Goal: Find specific page/section: Find specific page/section

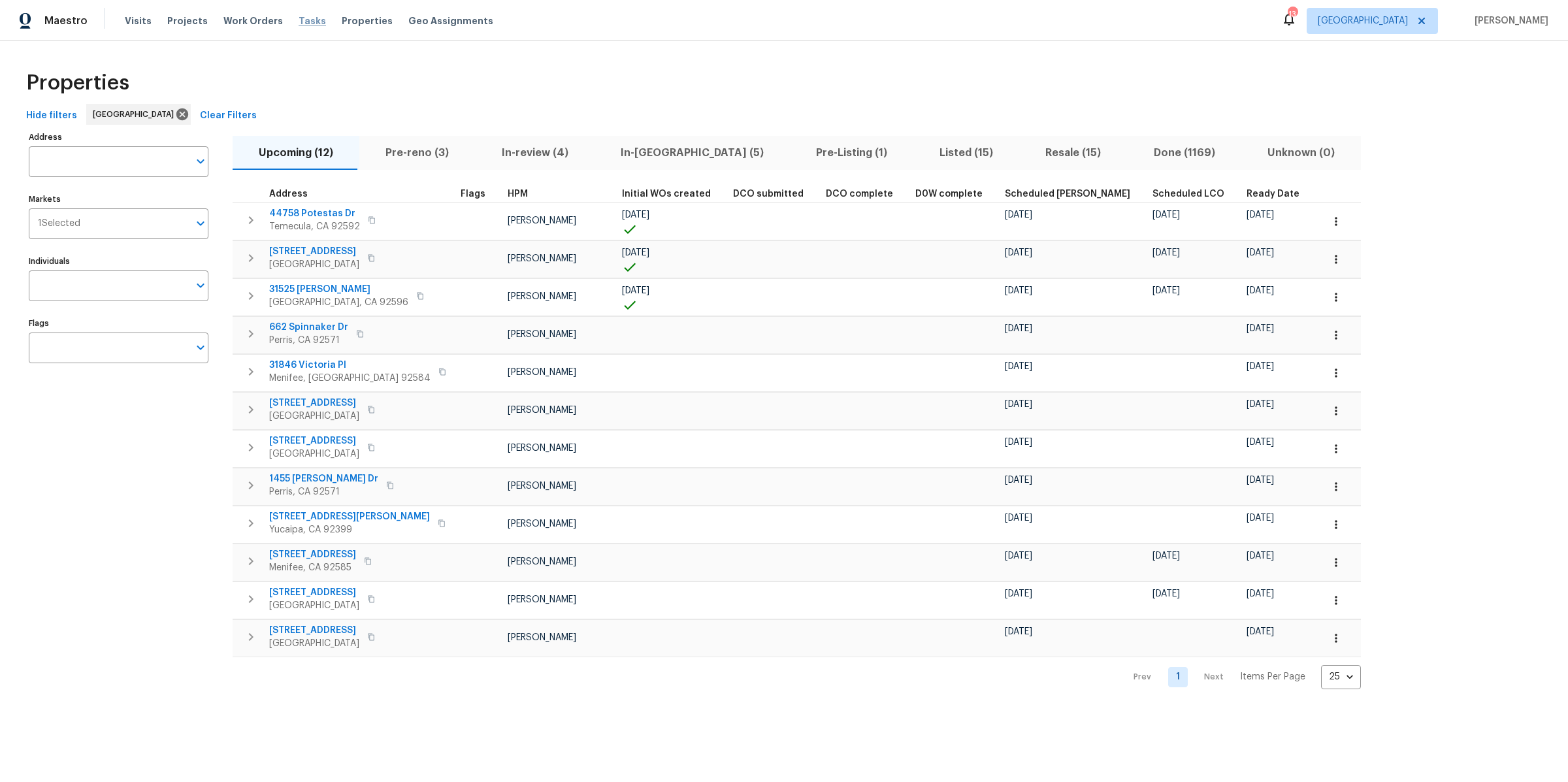
click at [303, 16] on span "Tasks" at bounding box center [312, 21] width 28 height 9
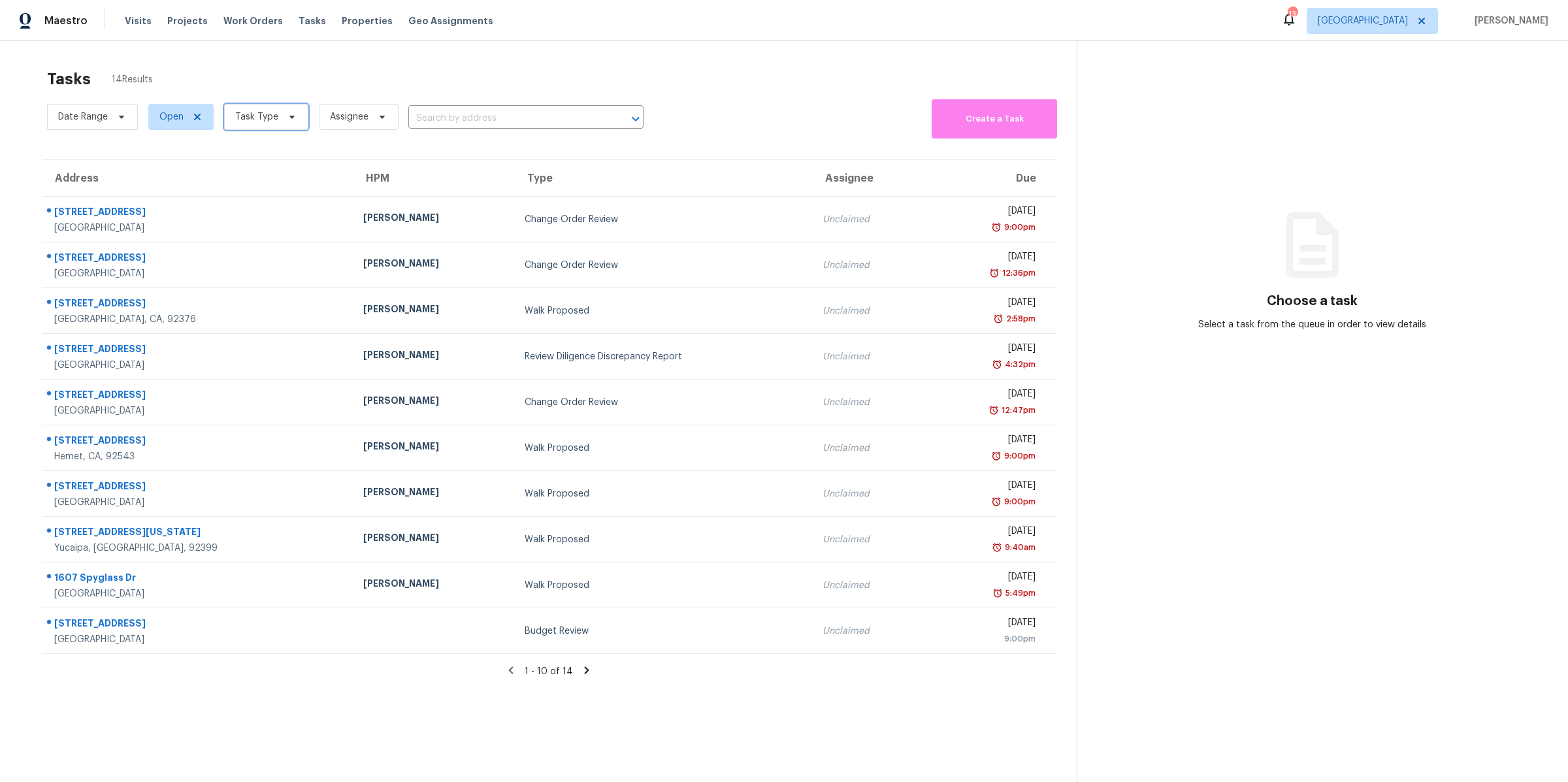
click at [279, 116] on span "Task Type" at bounding box center [266, 117] width 85 height 26
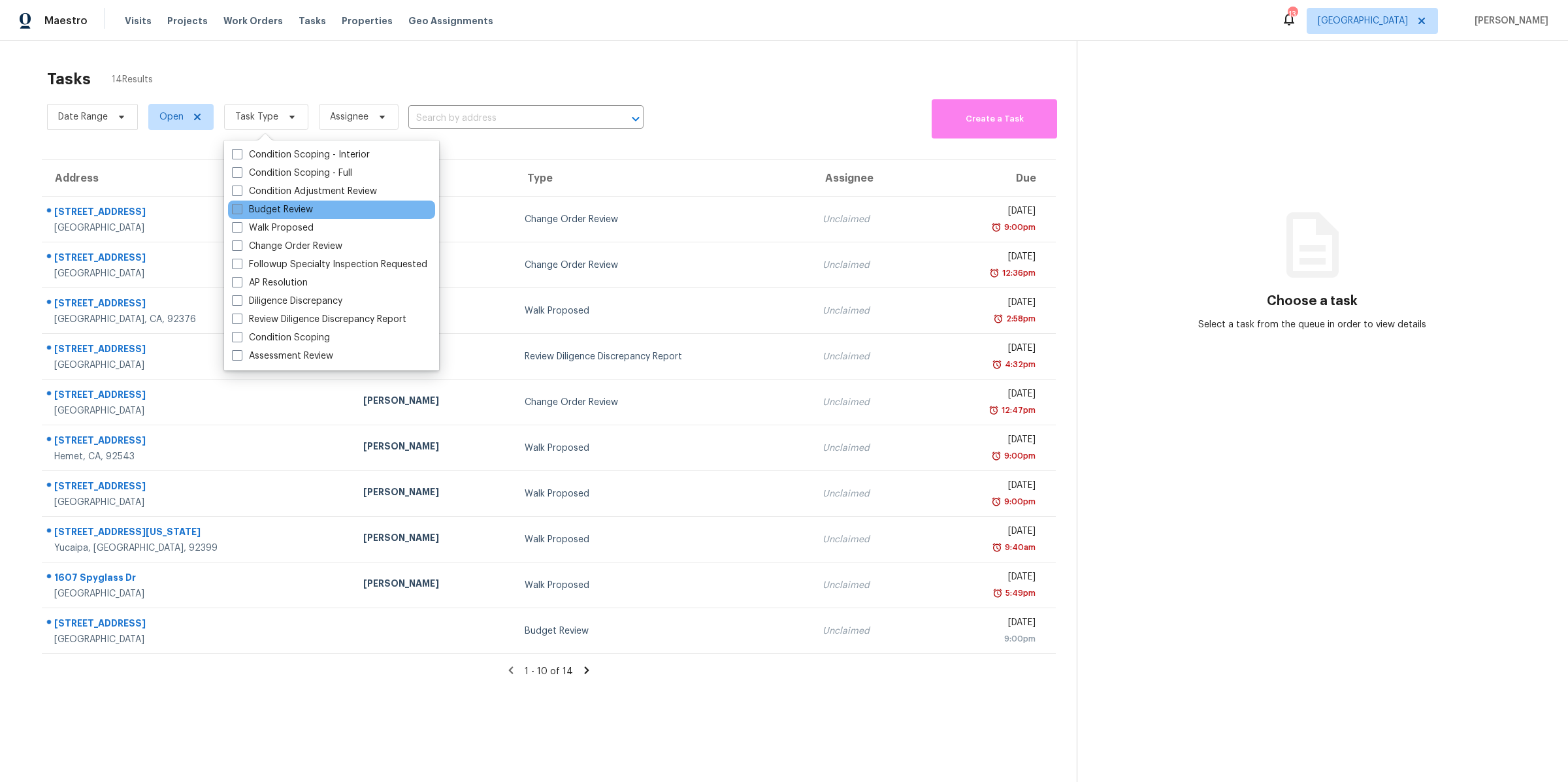
click at [237, 207] on span at bounding box center [237, 209] width 10 height 10
click at [237, 207] on input "Budget Review" at bounding box center [236, 207] width 8 height 8
checkbox input "true"
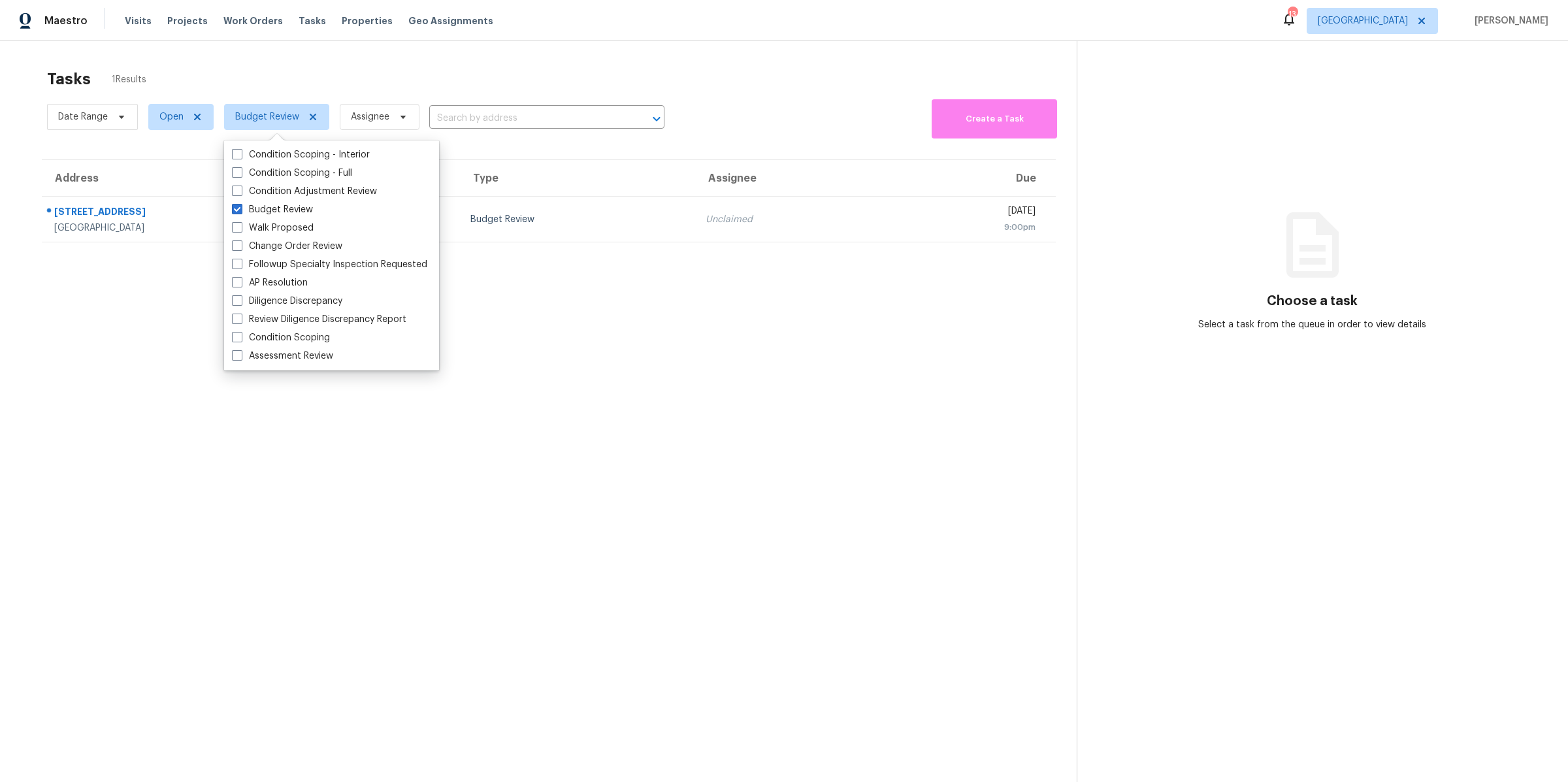
click at [511, 308] on section "Tasks 1 Results Date Range Open Budget Review Assignee ​ Create a Task Address …" at bounding box center [549, 443] width 1056 height 761
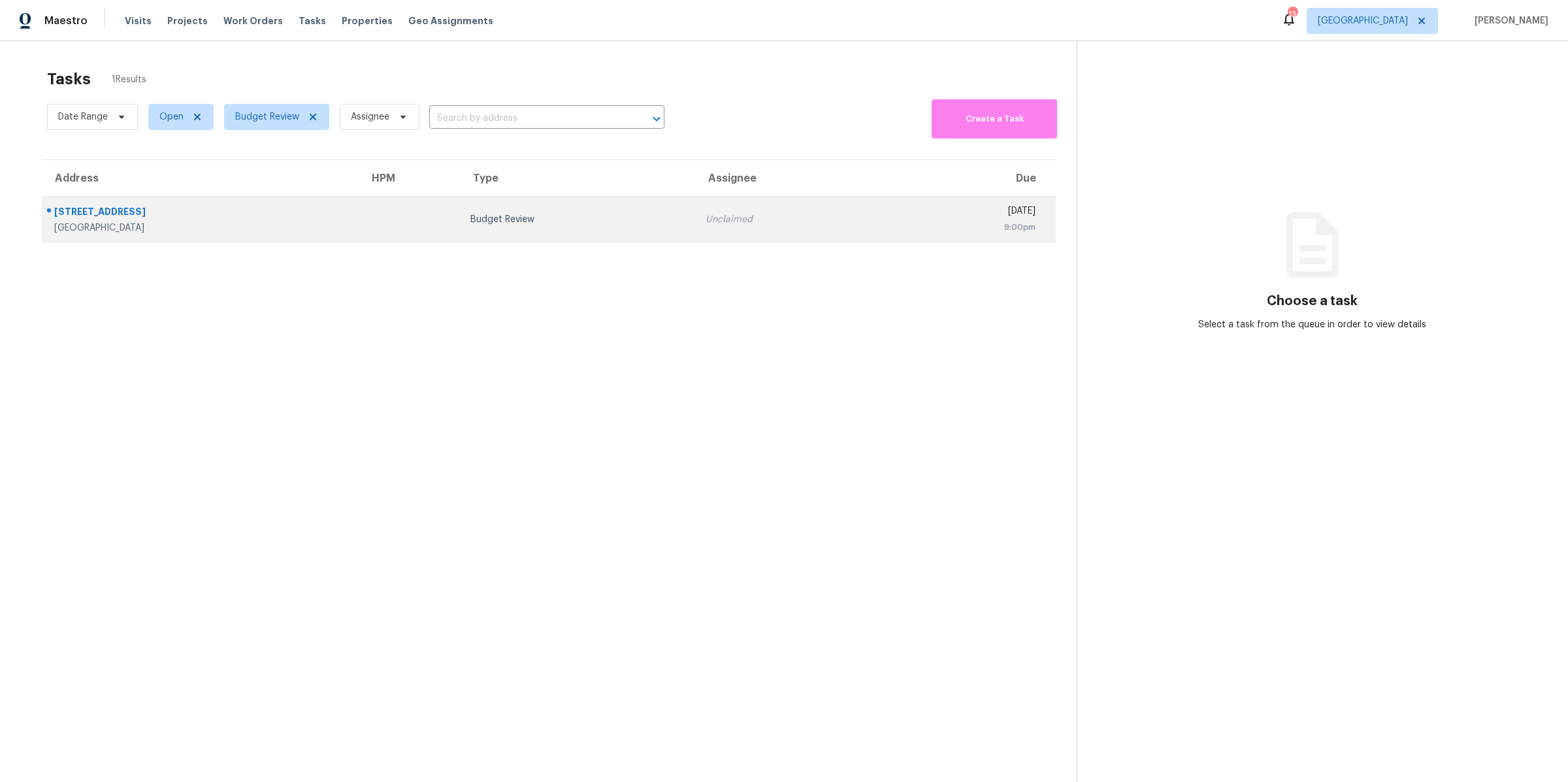
click at [359, 227] on td at bounding box center [409, 219] width 101 height 46
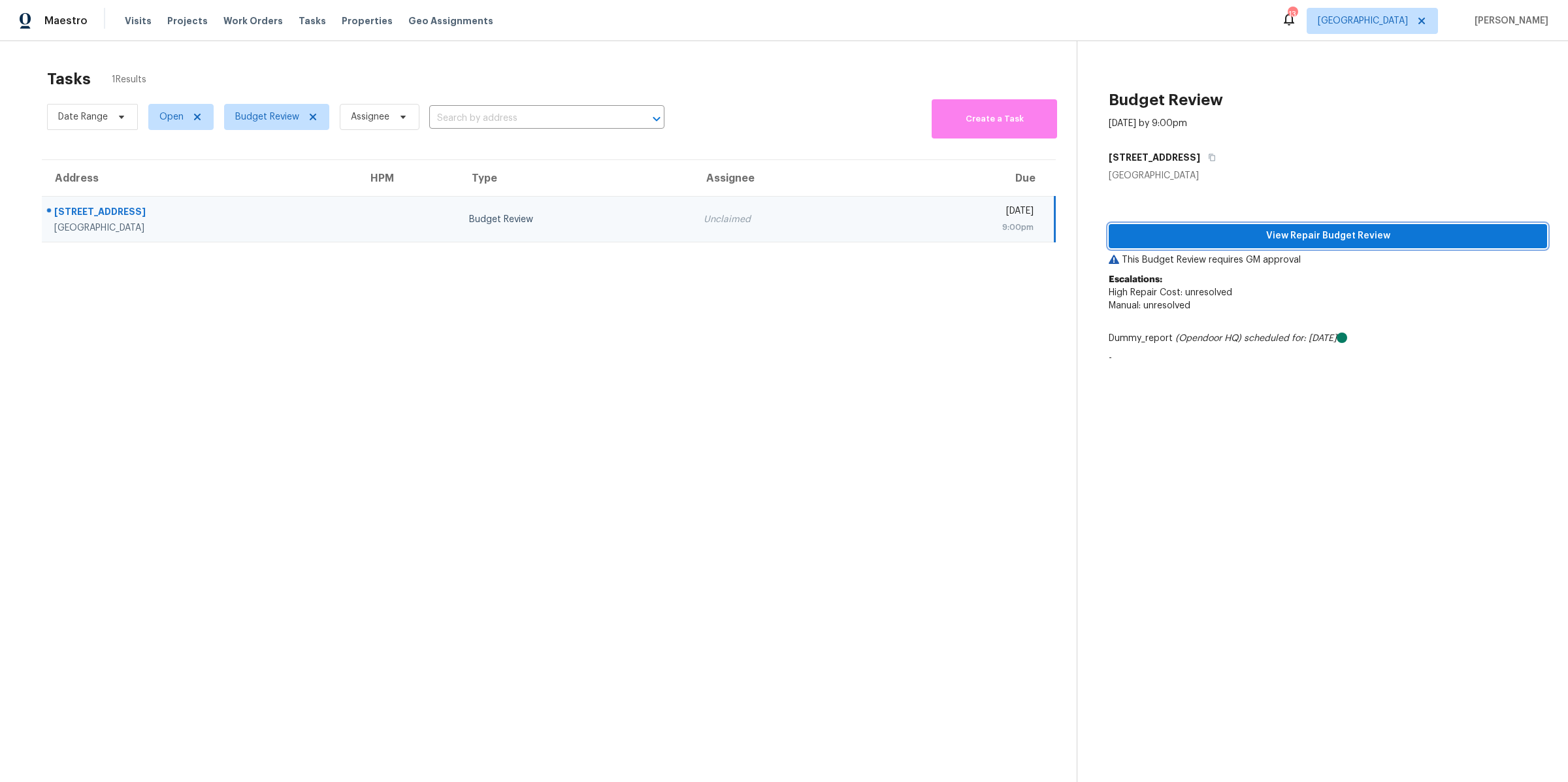
click at [1283, 230] on span "View Repair Budget Review" at bounding box center [1328, 236] width 417 height 16
click at [1164, 230] on span "View Repair Budget Review" at bounding box center [1328, 236] width 417 height 16
